Goal: Information Seeking & Learning: Learn about a topic

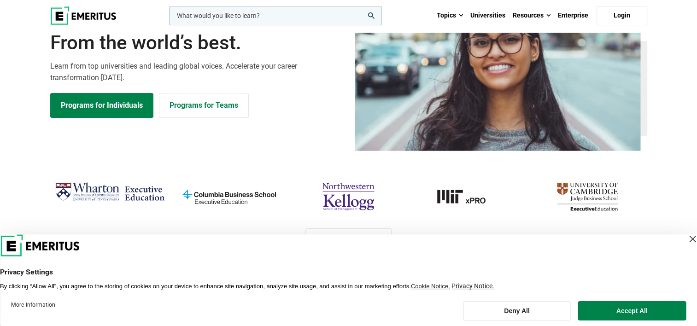
scroll to position [92, 0]
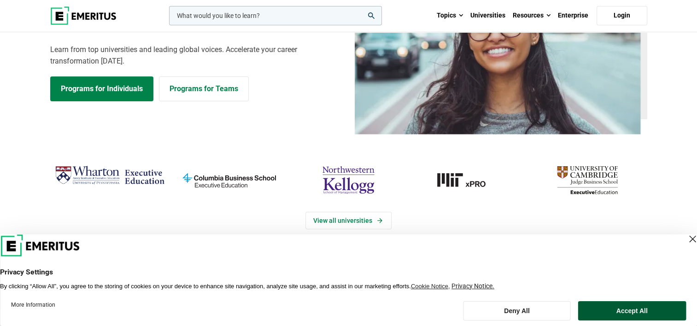
click at [597, 307] on button "Accept All" at bounding box center [632, 310] width 108 height 19
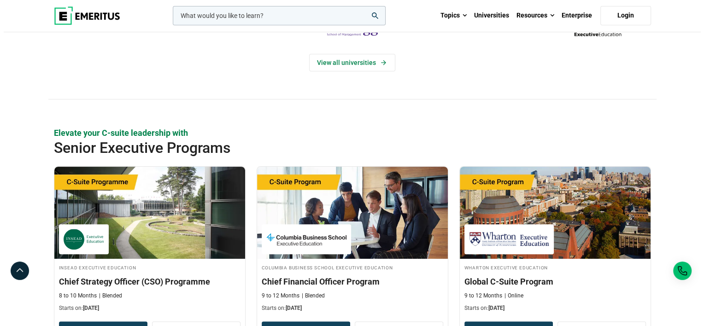
scroll to position [138, 0]
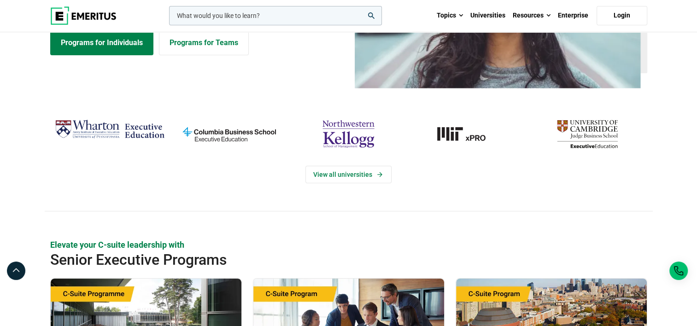
click at [260, 16] on input "woocommerce-product-search-field-0" at bounding box center [275, 15] width 213 height 19
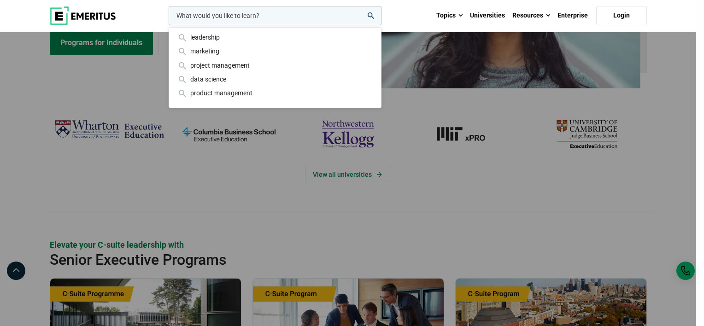
paste input "The Analytics: From Data to Insights Programme"
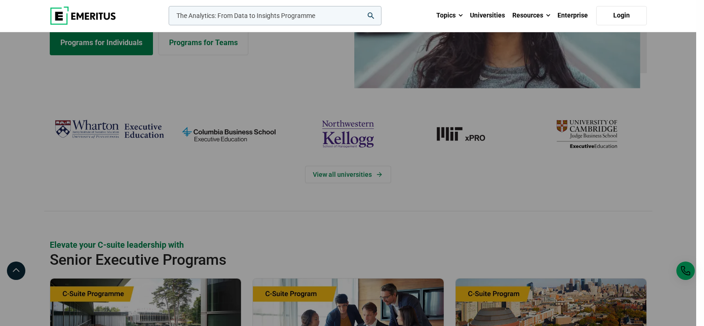
type input "The Analytics: From Data to Insights Programme"
click at [167, 18] on button "search" at bounding box center [167, 18] width 0 height 0
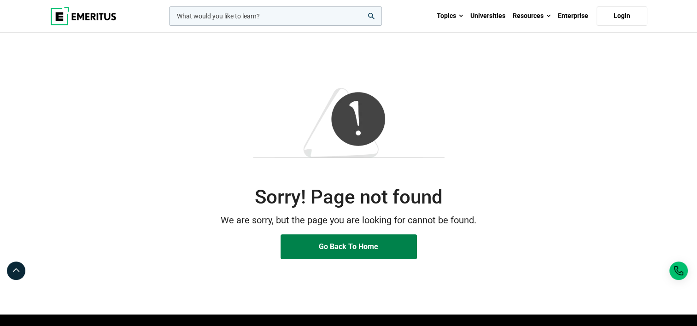
click at [216, 21] on input "woocommerce-product-search-field-0" at bounding box center [275, 15] width 213 height 19
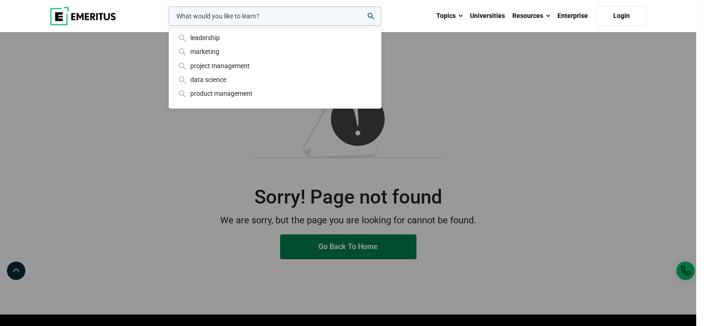
paste input "The Analytics: From Data to Insights Programme"
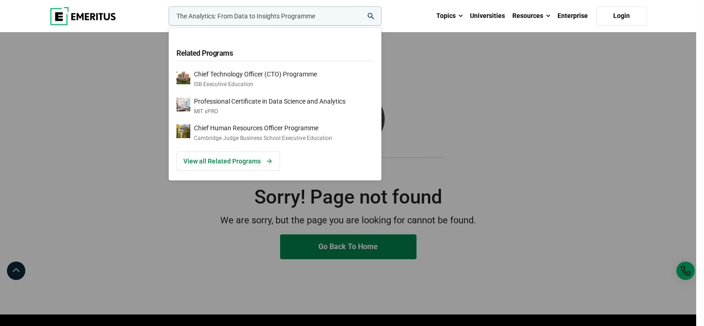
drag, startPoint x: 220, startPoint y: 17, endPoint x: 160, endPoint y: 16, distance: 60.3
click at [160, 16] on div "The Analytics: From Data to Insights Programme Related Programs Chief Technolog…" at bounding box center [348, 16] width 608 height 32
drag, startPoint x: 285, startPoint y: 18, endPoint x: 237, endPoint y: 16, distance: 47.5
click at [237, 16] on input "From Data to Insights Programme" at bounding box center [275, 15] width 213 height 19
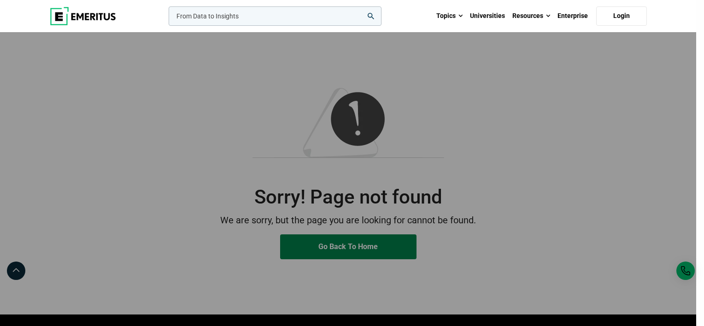
type input "From Data to Insights"
click at [167, 18] on button "search" at bounding box center [167, 18] width 0 height 0
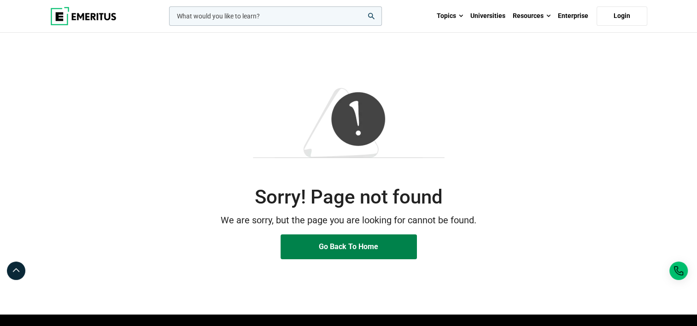
click at [269, 17] on input "woocommerce-product-search-field-0" at bounding box center [275, 15] width 213 height 19
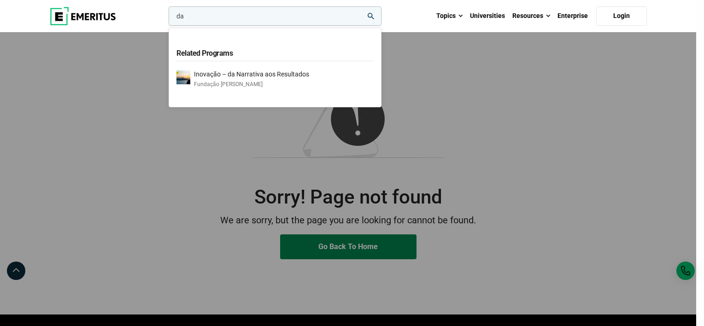
drag, startPoint x: 269, startPoint y: 17, endPoint x: -2, endPoint y: -22, distance: 273.7
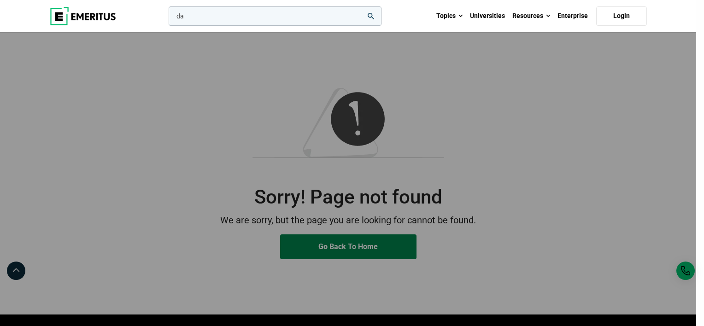
paste input "The Analytics: From Data to Insights Programme"
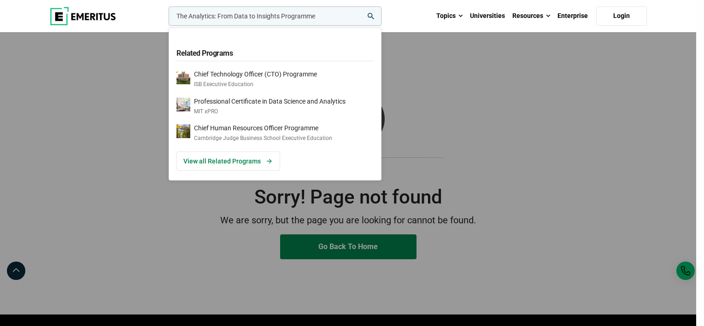
drag, startPoint x: 219, startPoint y: 16, endPoint x: 96, endPoint y: 2, distance: 123.8
click at [98, 2] on div "The Analytics: From Data to Insights Programme Related Programs Chief Technolog…" at bounding box center [348, 16] width 608 height 32
click at [313, 20] on input "From Data to Insights Programme" at bounding box center [275, 15] width 213 height 19
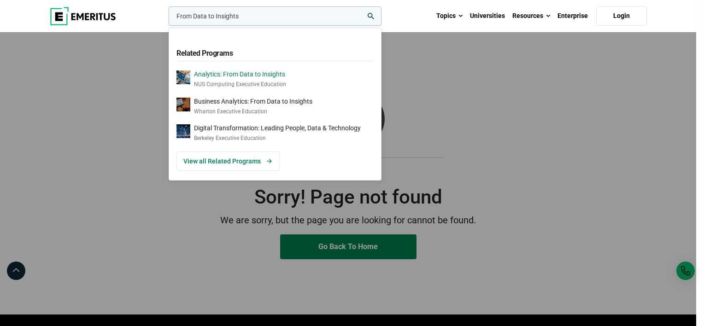
type input "From Data to Insights"
click at [266, 74] on p "Analytics: From Data to Insights" at bounding box center [240, 74] width 92 height 8
